Goal: Transaction & Acquisition: Purchase product/service

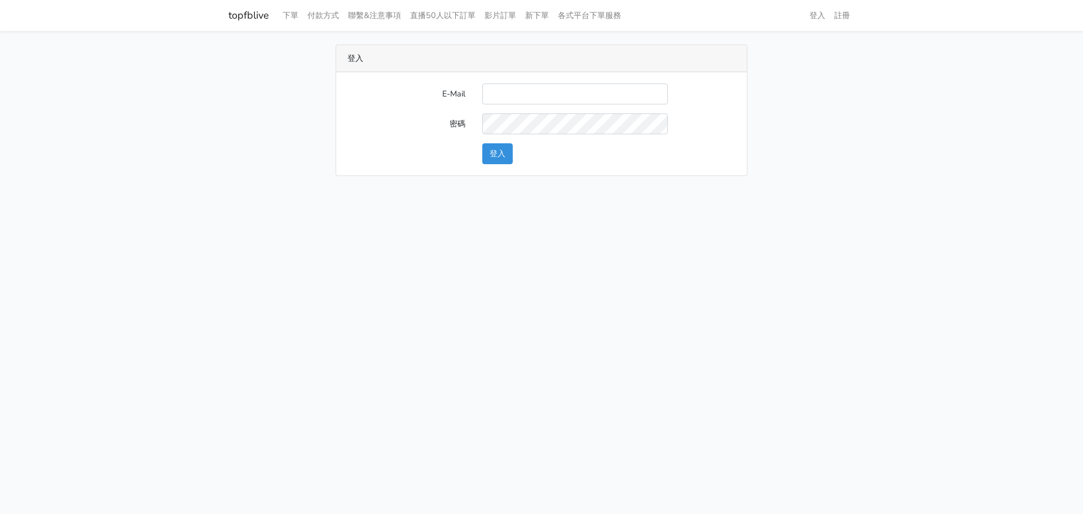
type input "gftv30000@yahoo.com.tw"
click at [505, 149] on button "登入" at bounding box center [497, 153] width 30 height 21
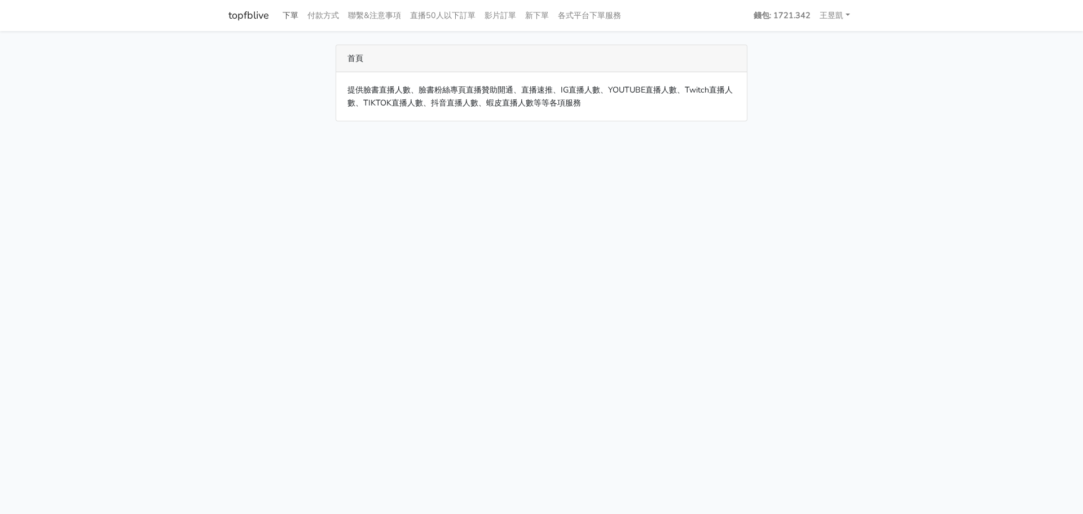
click at [287, 23] on link "下單" at bounding box center [290, 16] width 25 height 22
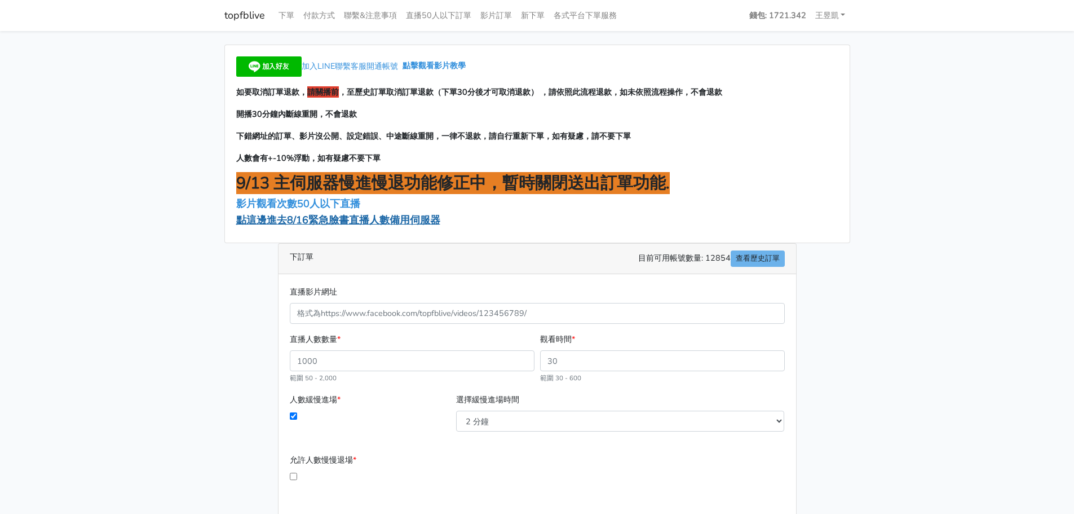
click at [383, 223] on span "點這邊進去8/16緊急臉書直播人數備用伺服器" at bounding box center [338, 220] width 204 height 14
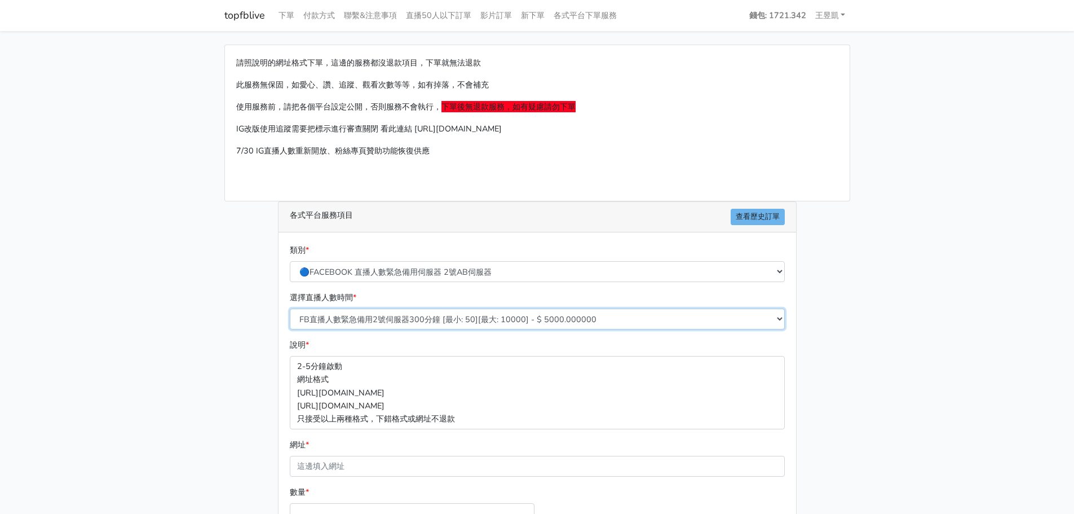
click at [449, 319] on select "FB直播人數緊急備用2號伺服器300分鐘 [最小: 50][最大: 10000] - $ 5000.000000 FB直播人數緊急備用2號伺服器60分鐘 [最…" at bounding box center [537, 318] width 495 height 21
select select "575"
click at [290, 308] on select "FB直播人數緊急備用2號伺服器300分鐘 [最小: 50][最大: 10000] - $ 5000.000000 FB直播人數緊急備用2號伺服器60分鐘 [最…" at bounding box center [537, 318] width 495 height 21
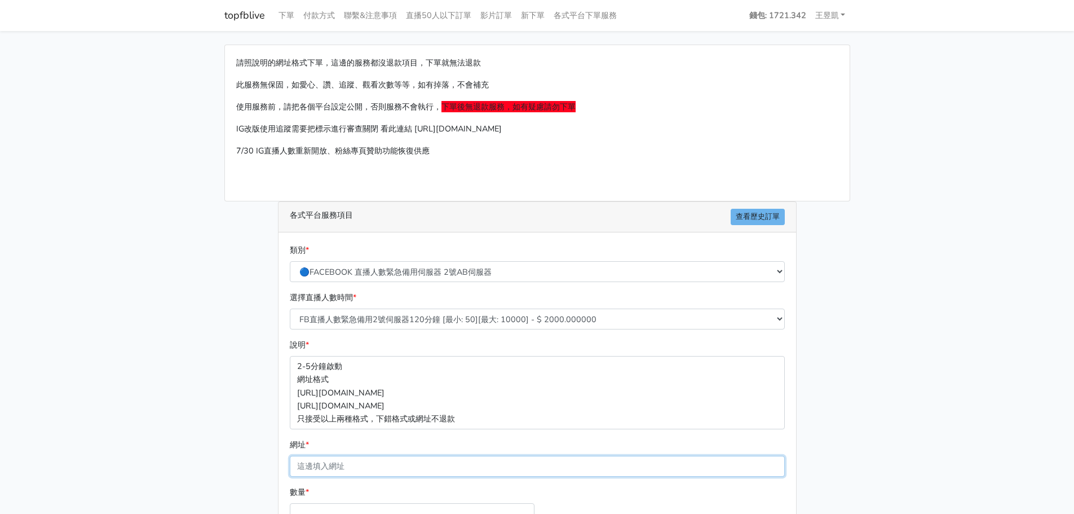
click at [447, 457] on input "網址 *" at bounding box center [537, 466] width 495 height 21
paste input "[URL][DOMAIN_NAME]"
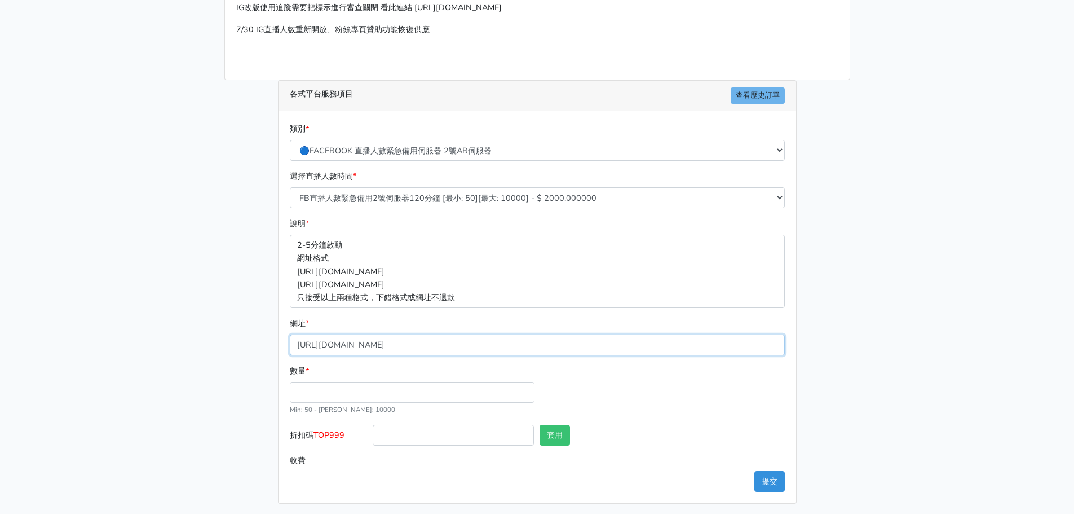
scroll to position [125, 0]
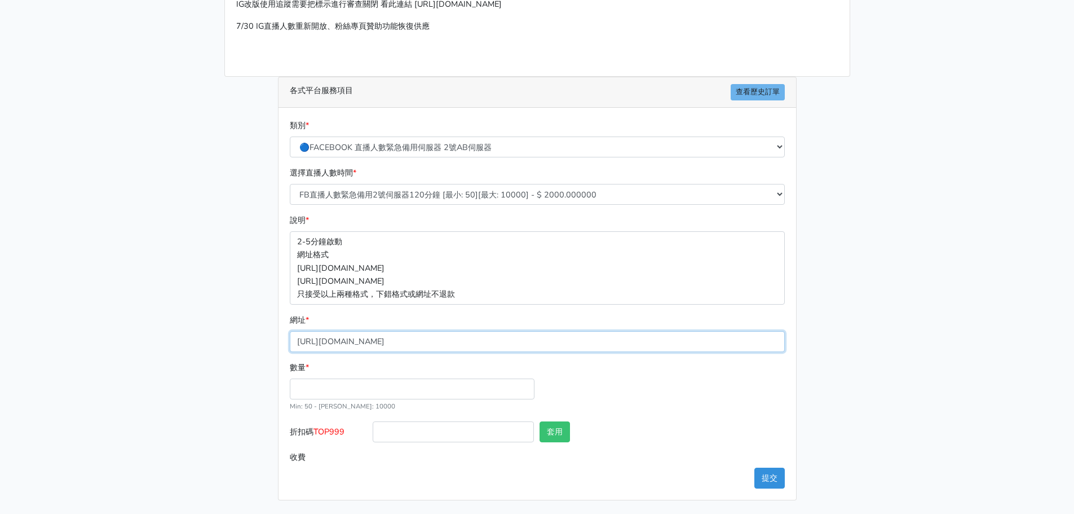
type input "[URL][DOMAIN_NAME]"
click at [407, 391] on input "數量 *" at bounding box center [412, 388] width 245 height 21
type input "100"
type input "200.000"
click at [336, 434] on span "TOP999" at bounding box center [329, 431] width 31 height 11
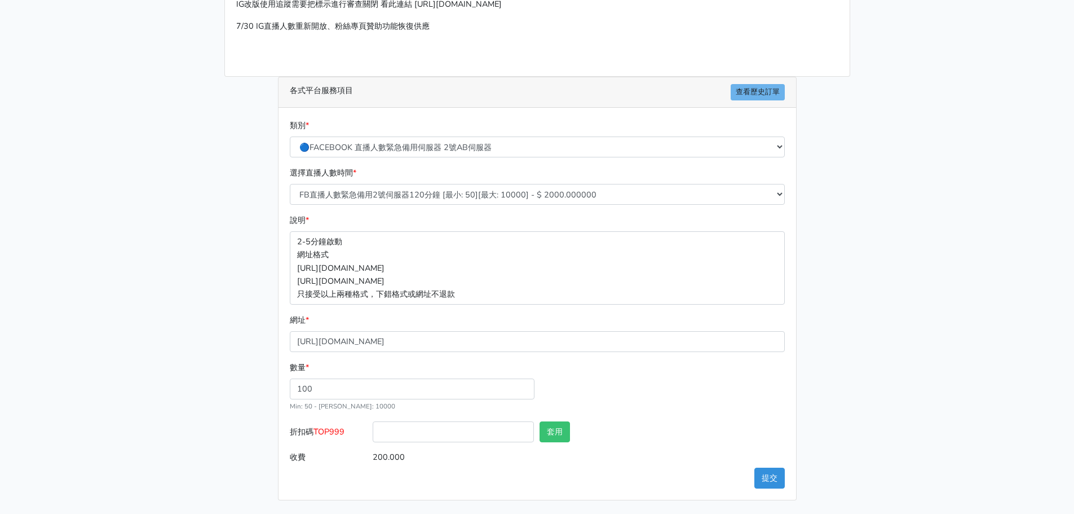
click at [373, 434] on input "折扣碼 TOP999" at bounding box center [453, 431] width 161 height 21
click at [336, 434] on span "TOP999" at bounding box center [329, 431] width 31 height 11
click at [373, 434] on input "折扣碼 TOP999" at bounding box center [453, 431] width 161 height 21
copy span "TOP999"
click at [448, 423] on input "折扣碼 TOP999" at bounding box center [453, 431] width 161 height 21
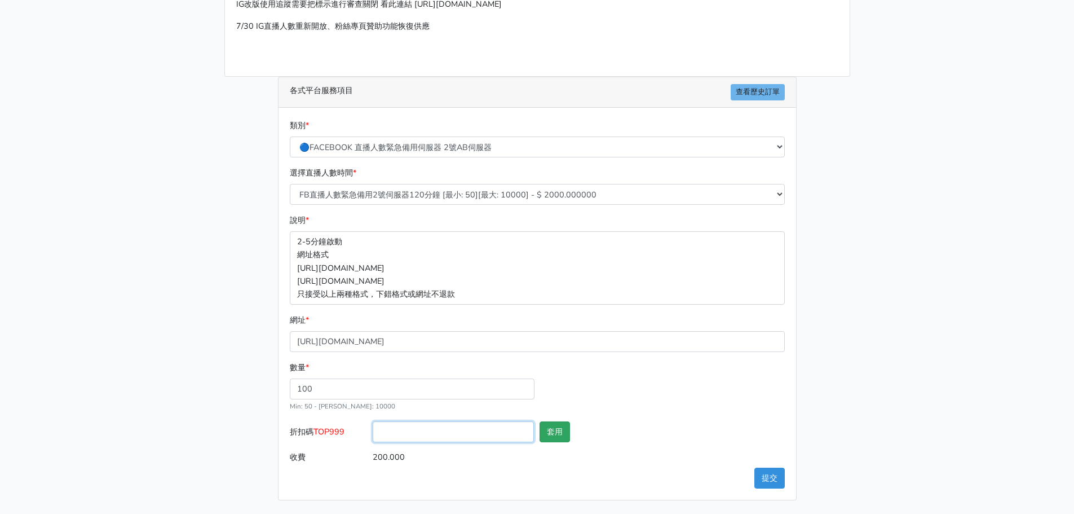
paste input "TOP999"
type input "TOP999"
click at [554, 430] on button "套用" at bounding box center [555, 431] width 30 height 21
type input "套用失敗"
drag, startPoint x: 403, startPoint y: 438, endPoint x: 85, endPoint y: 413, distance: 319.1
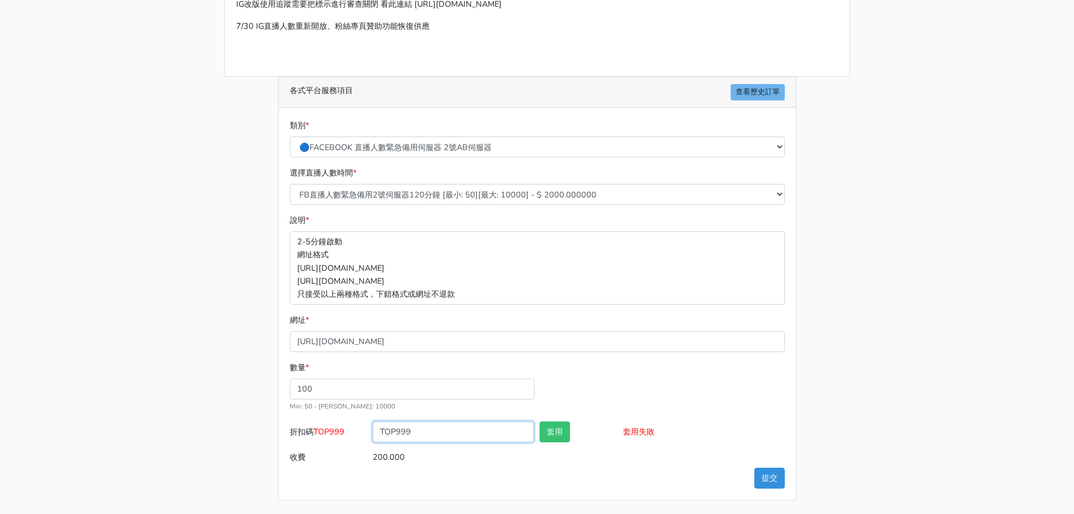
click at [83, 409] on main "請照說明的網址格式下單，這邊的服務都沒退款項目，下單就無法退款 此服務無保固，如愛心、讚、追蹤、觀看次數等等，如有掉落，不會補充 使用服務前，請把各個平台設定…" at bounding box center [537, 209] width 1074 height 607
click at [779, 476] on button "提交" at bounding box center [770, 477] width 30 height 21
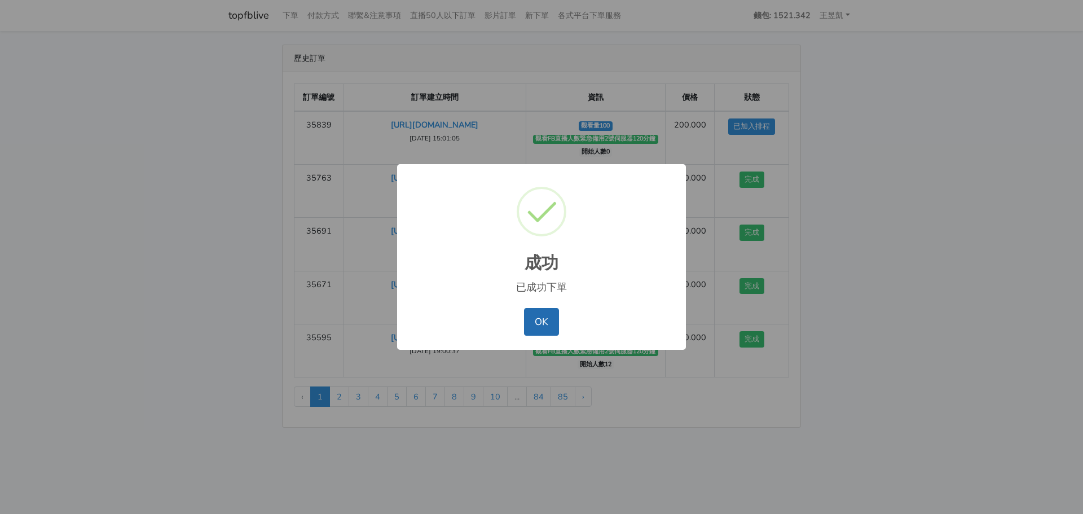
click at [545, 328] on button "OK" at bounding box center [541, 321] width 34 height 27
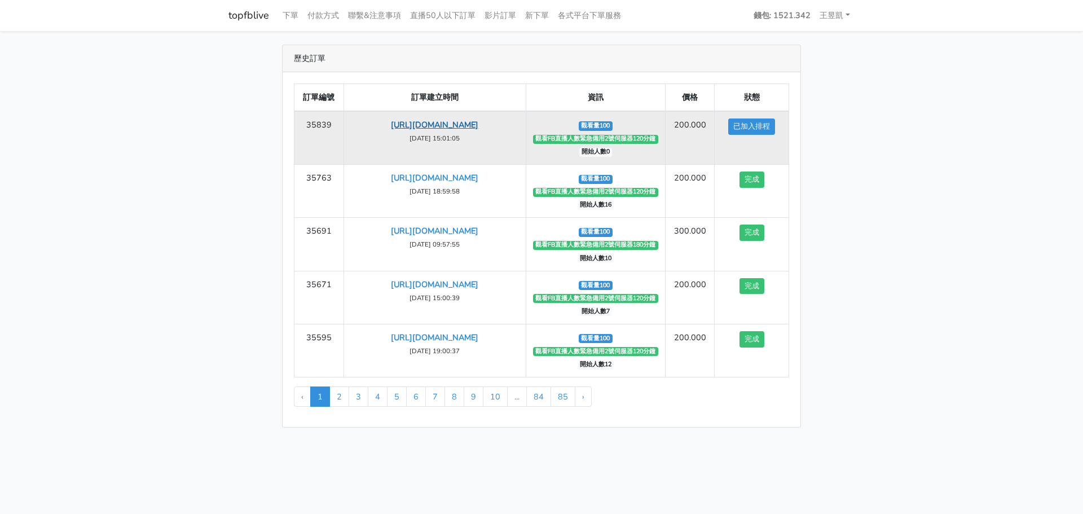
click at [437, 122] on link "[URL][DOMAIN_NAME]" at bounding box center [434, 124] width 87 height 11
click at [450, 140] on td "https://www.facebook.com/NewTaipeiCityFA/videos/4042220119350411 2025-09-05 15:…" at bounding box center [434, 138] width 182 height 54
click at [450, 130] on link "[URL][DOMAIN_NAME]" at bounding box center [434, 124] width 87 height 11
